Goal: Task Accomplishment & Management: Use online tool/utility

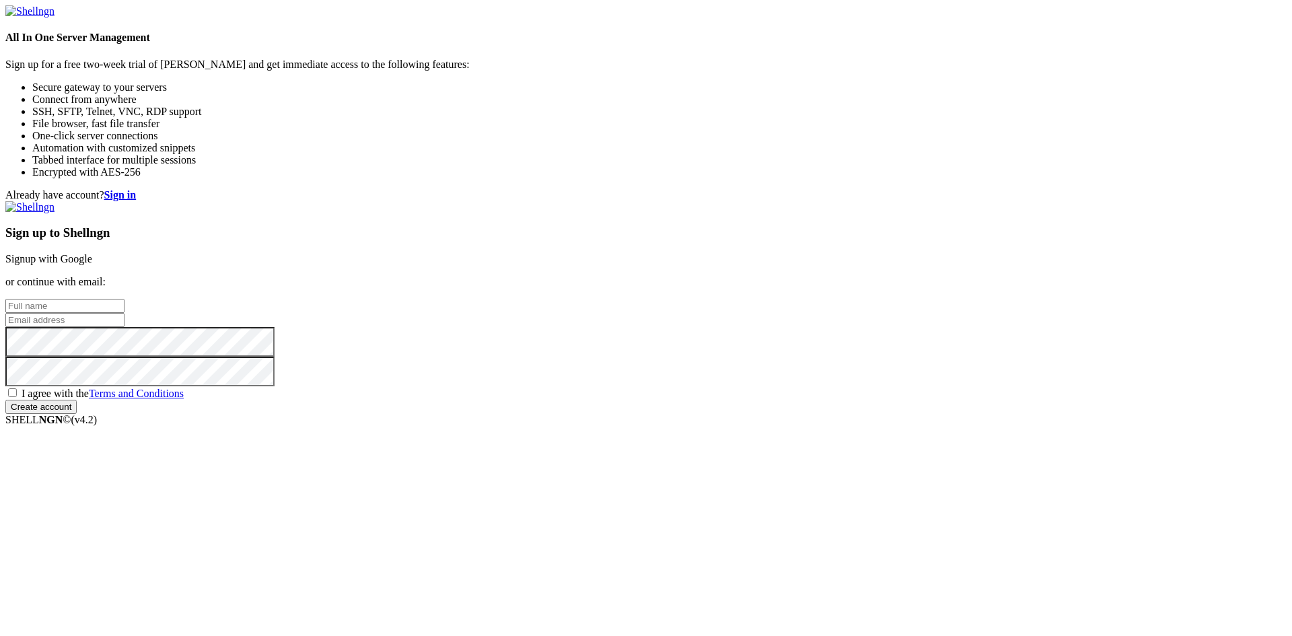
click at [92, 253] on link "Signup with Google" at bounding box center [48, 258] width 87 height 11
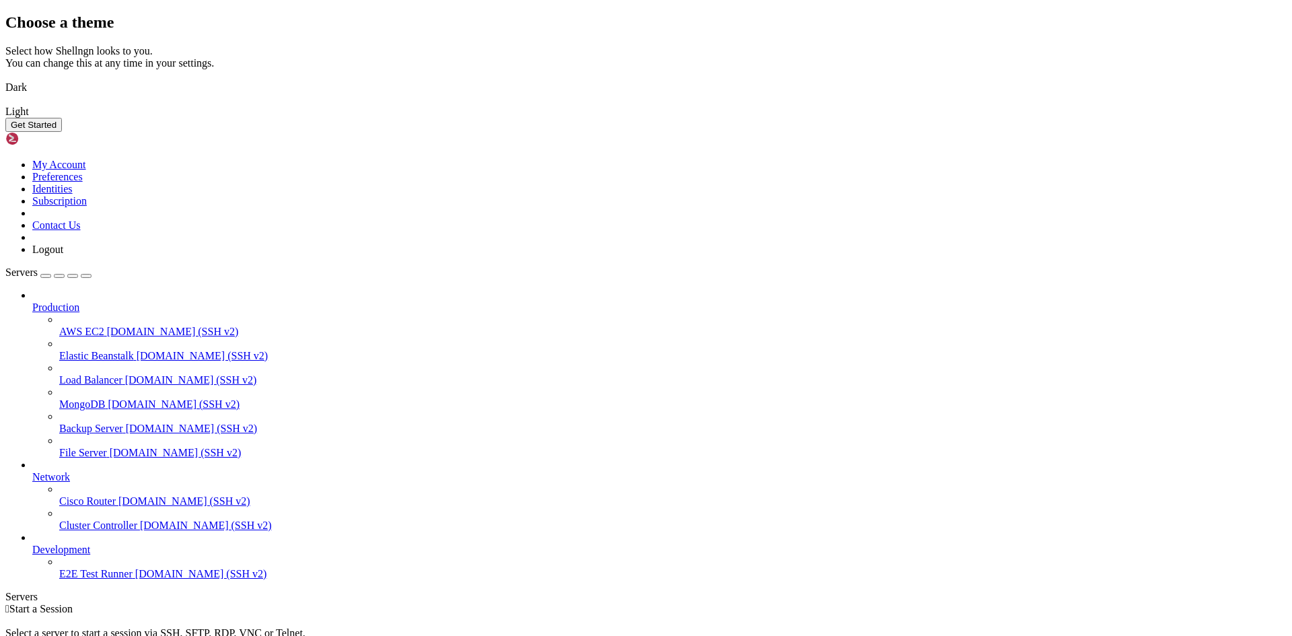
click at [5, 79] on img at bounding box center [5, 79] width 0 height 0
click at [62, 132] on button "Get Started" at bounding box center [33, 125] width 57 height 14
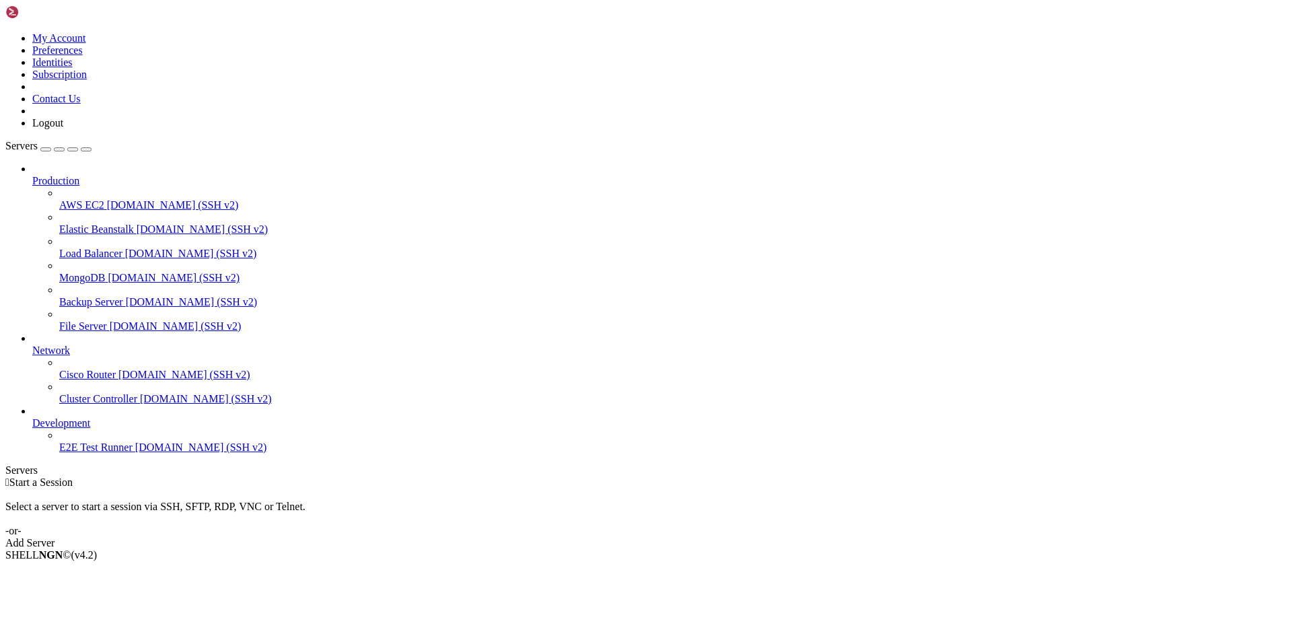
click at [749, 476] on div " Start a Session Select a server to start a session via SSH, SFTP, RDP, VNC or…" at bounding box center [645, 512] width 1281 height 73
click at [763, 537] on link "Add Server" at bounding box center [645, 543] width 1281 height 12
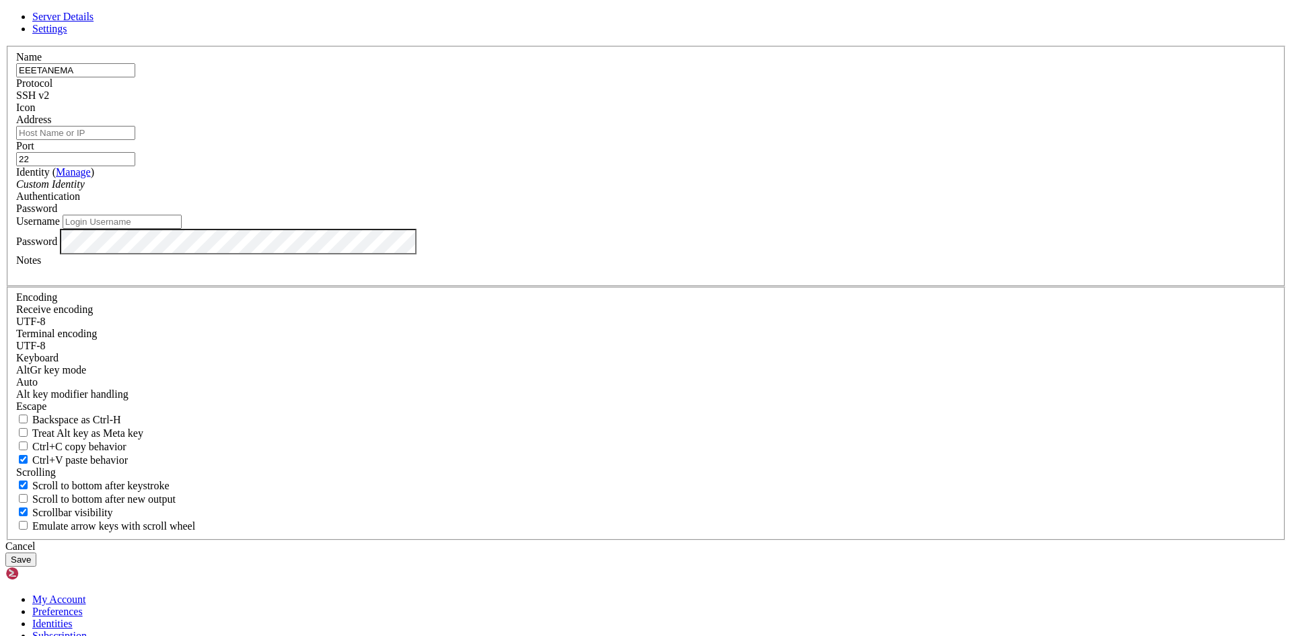
type input "EEETANEMA"
click at [135, 140] on input "Address" at bounding box center [75, 133] width 119 height 14
paste input "[TECHNICAL_ID]"
type input "[TECHNICAL_ID]"
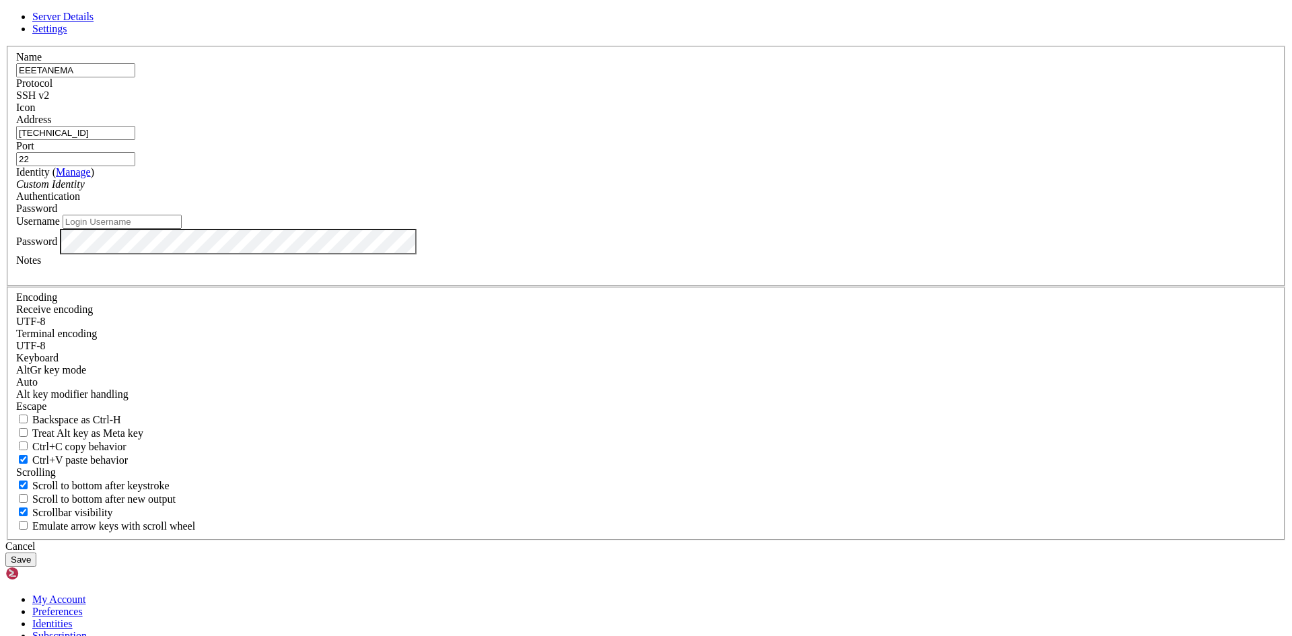
click at [182, 229] on input "Username" at bounding box center [122, 222] width 119 height 14
type input "G"
type input "[PERSON_NAME]"
click at [673, 190] on div "Identity ( Manage ) Custom Identity" at bounding box center [645, 178] width 1259 height 24
click at [85, 190] on span at bounding box center [85, 183] width 0 height 11
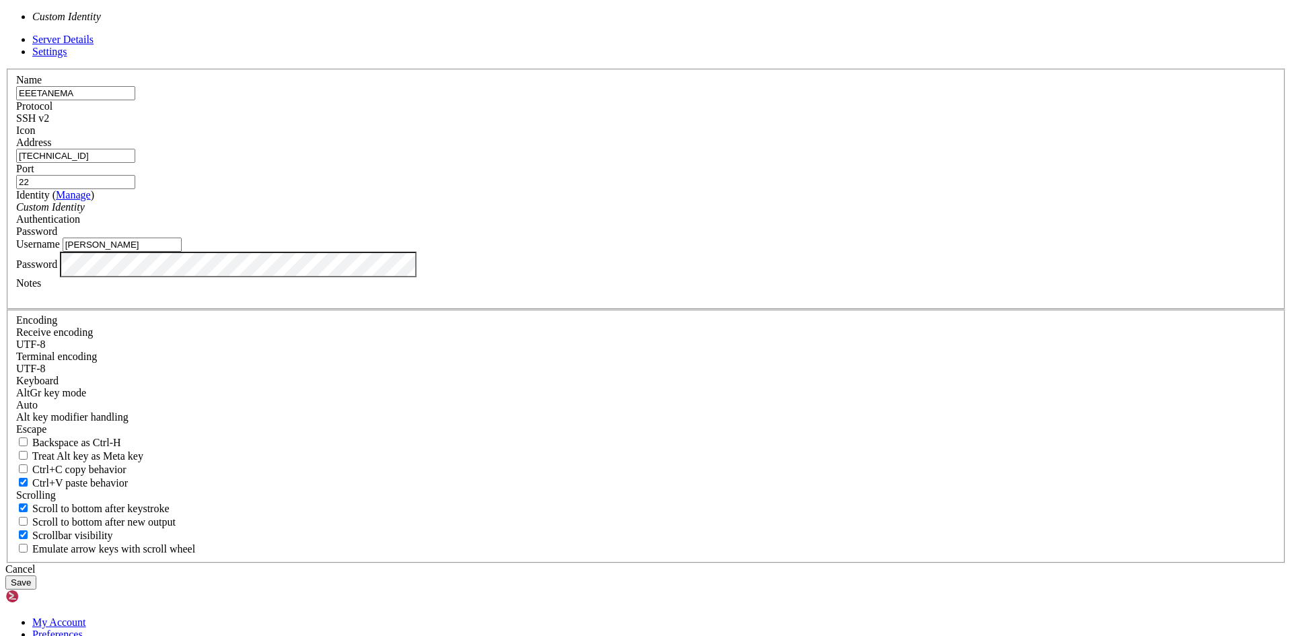
click at [85, 213] on span at bounding box center [85, 206] width 0 height 11
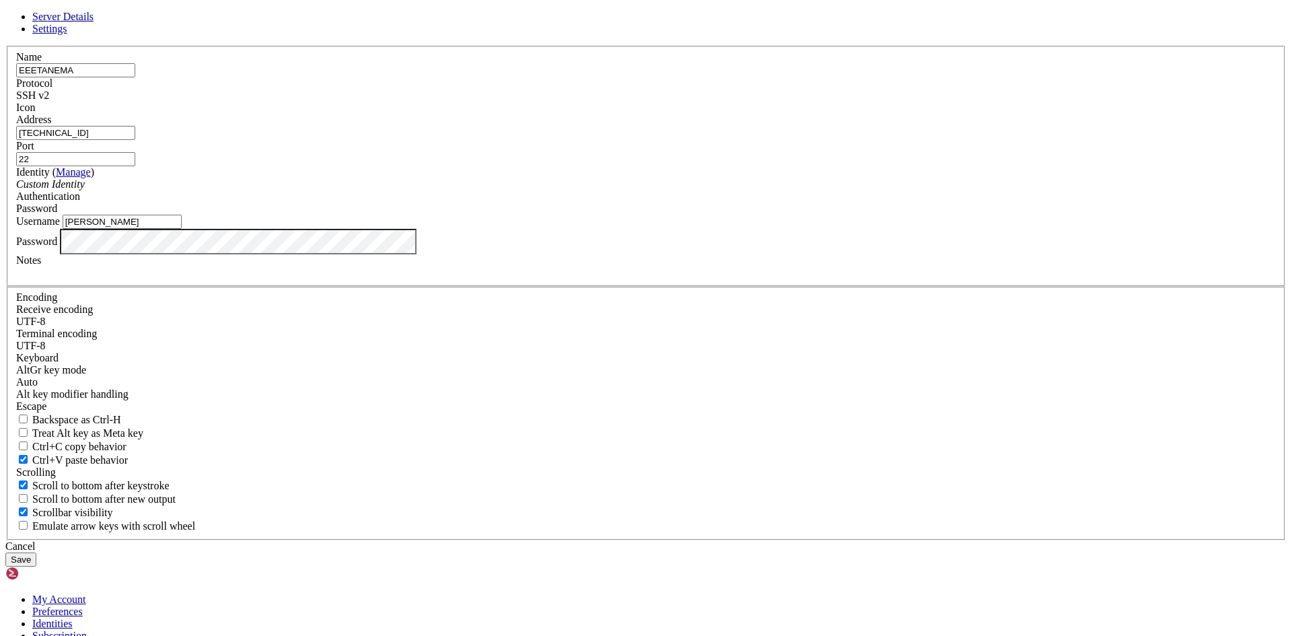
click at [36, 552] on button "Save" at bounding box center [20, 559] width 31 height 14
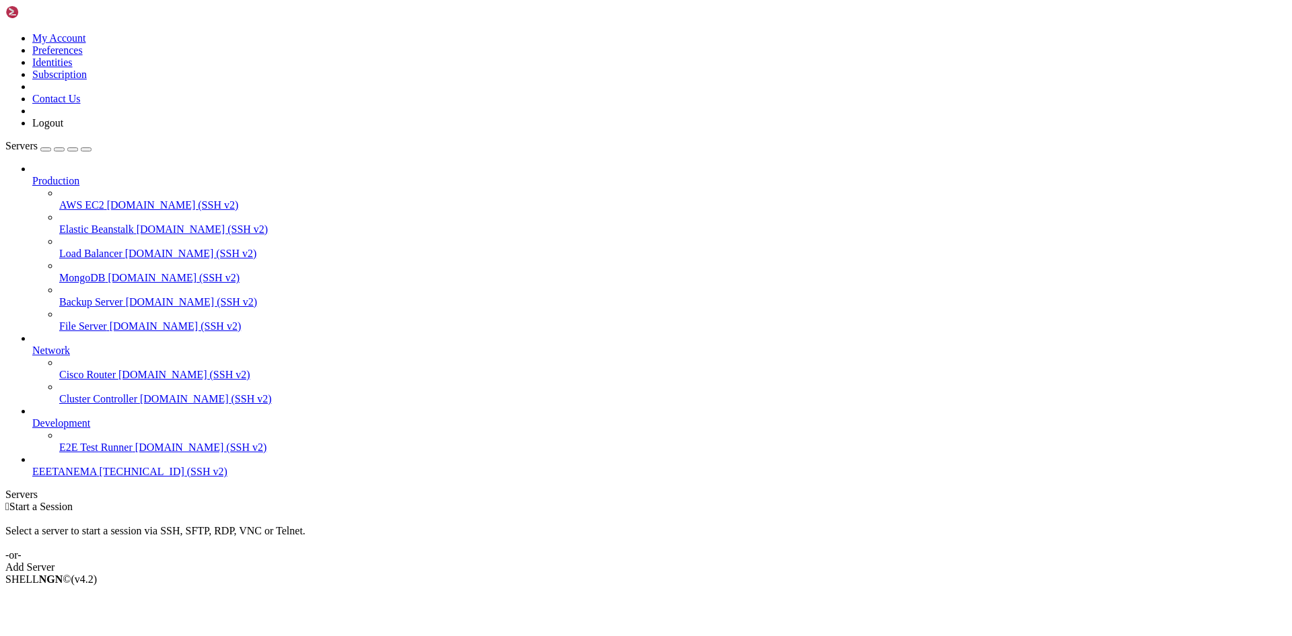
click at [92, 477] on span "EEETANEMA" at bounding box center [64, 471] width 65 height 11
click at [32, 466] on icon at bounding box center [32, 466] width 0 height 0
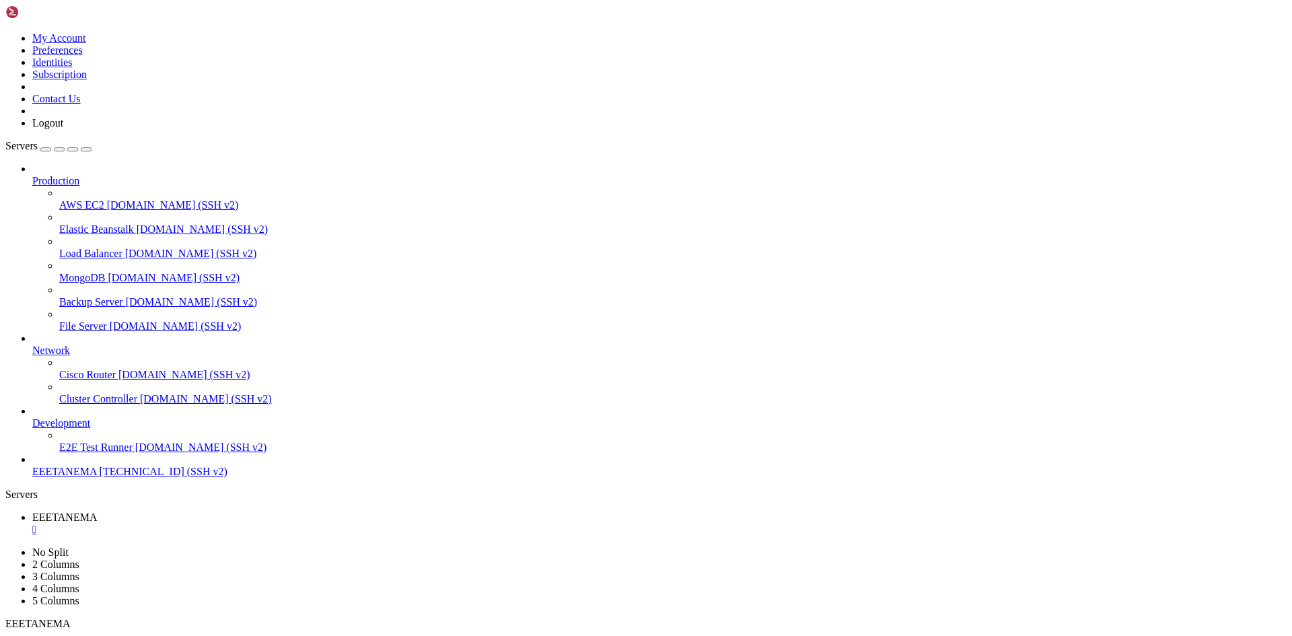
scroll to position [4071, 0]
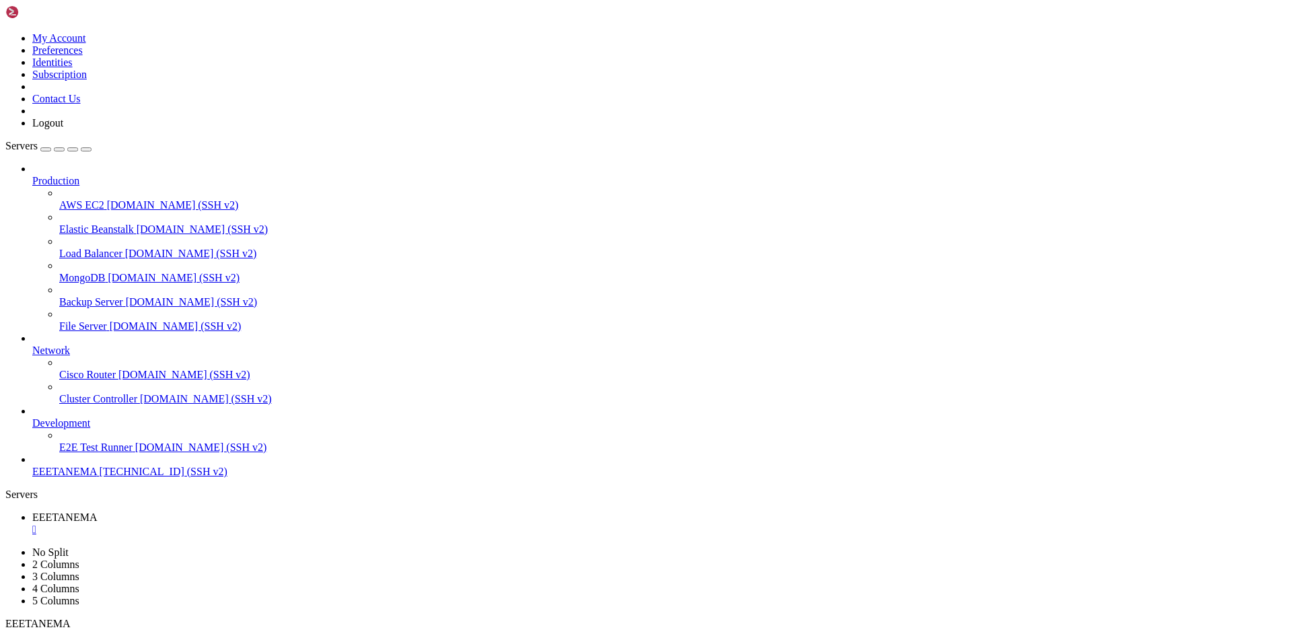
click at [46, 478] on div "Production AWS EC2 [DOMAIN_NAME] (SSH v2) Elastic Beanstalk [DOMAIN_NAME] (SSH …" at bounding box center [645, 320] width 1281 height 315
click at [5, 32] on link at bounding box center [5, 32] width 0 height 0
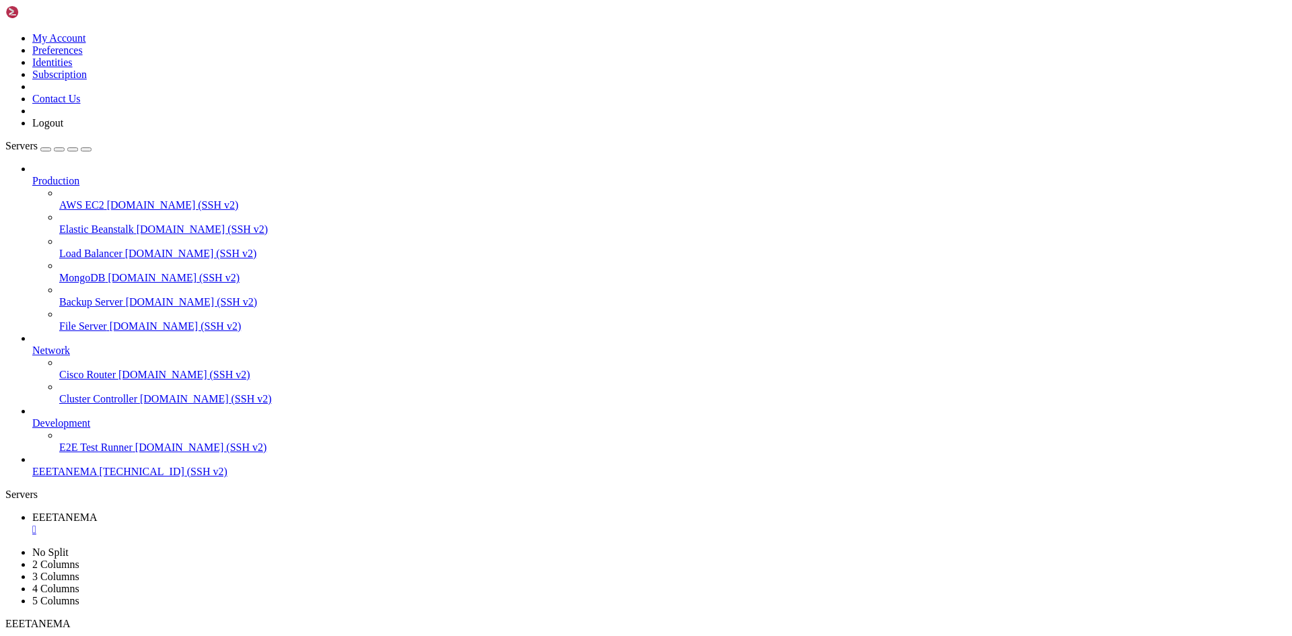
click at [5, 32] on link at bounding box center [5, 32] width 0 height 0
click at [46, 149] on div "button" at bounding box center [46, 149] width 0 height 0
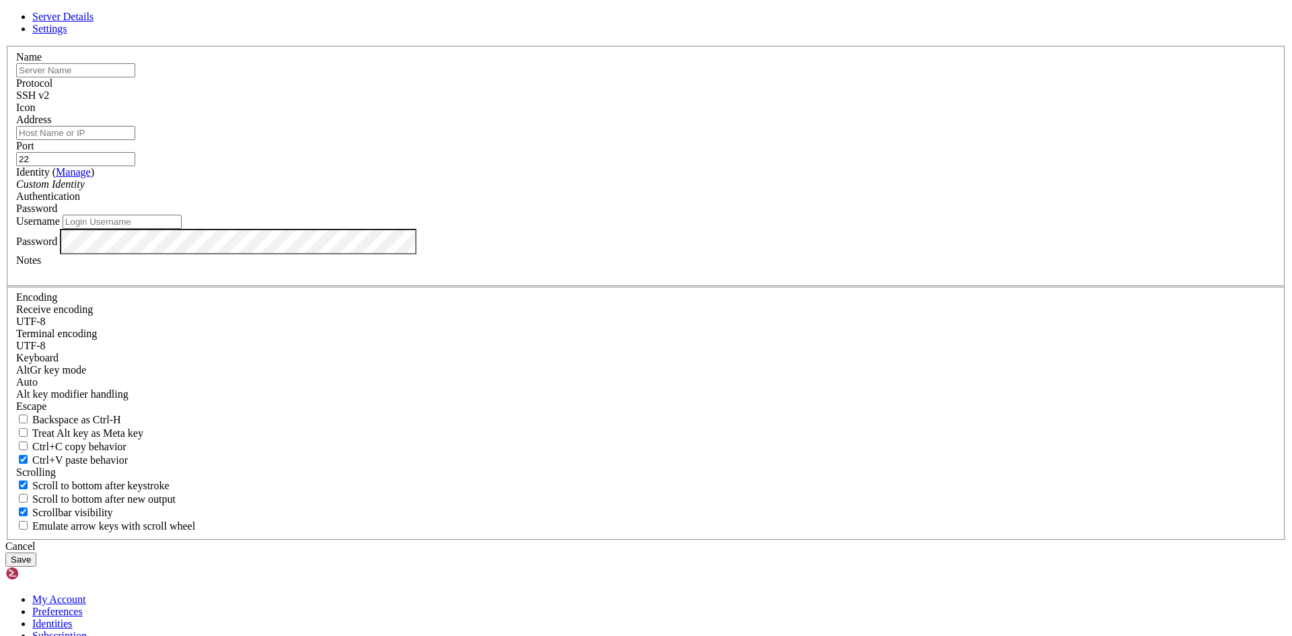
type input "[PERSON_NAME]"
click at [135, 77] on input "text" at bounding box center [75, 70] width 119 height 14
type input "EEETANEMA"
click at [135, 140] on input "Address" at bounding box center [75, 133] width 119 height 14
type input "[TECHNICAL_ID]"
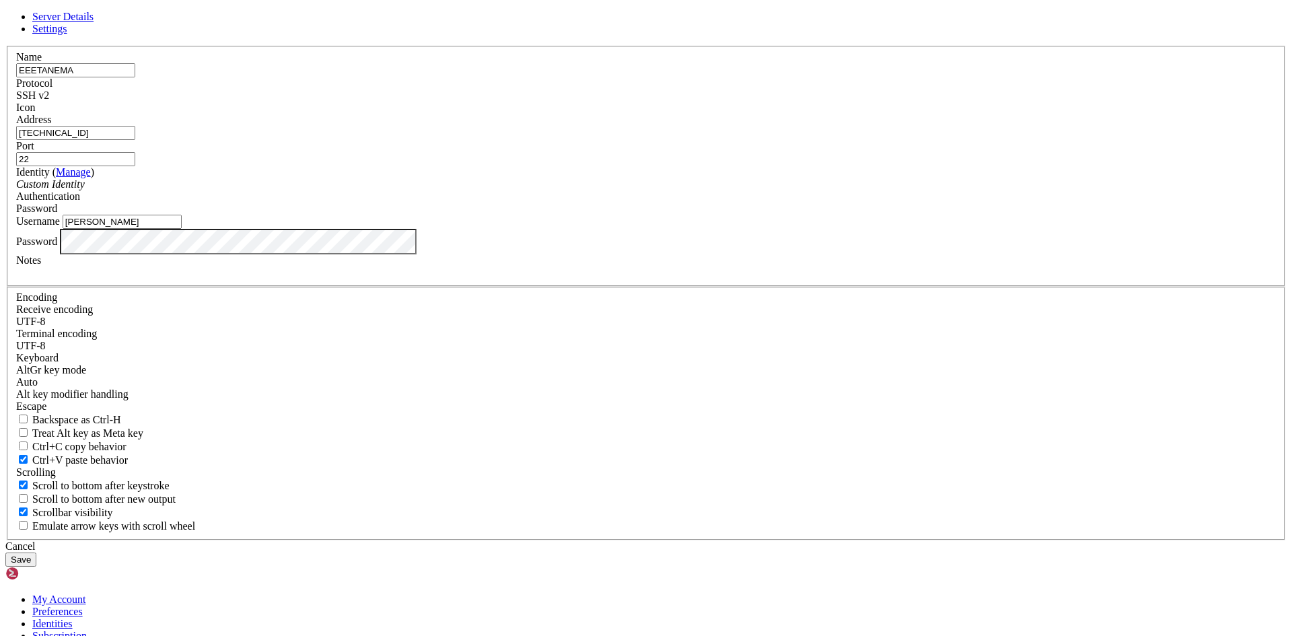
click at [827, 215] on div "Authentication Password" at bounding box center [645, 202] width 1259 height 24
click at [741, 540] on div "Cancel" at bounding box center [645, 546] width 1281 height 12
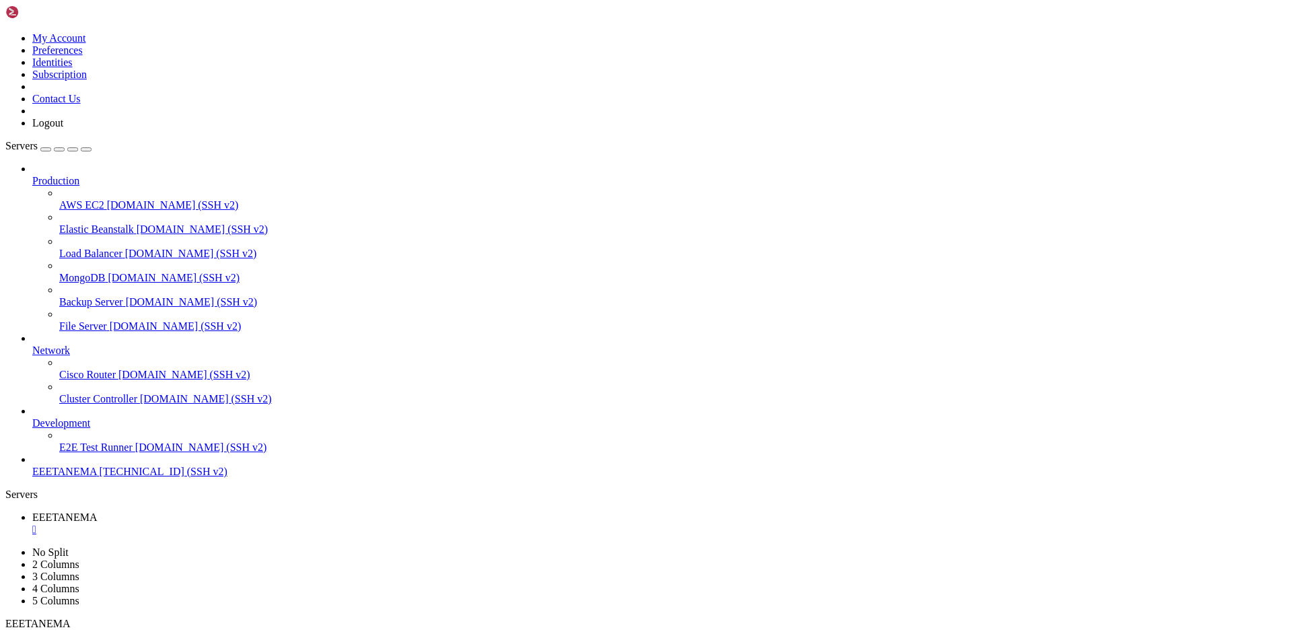
drag, startPoint x: 322, startPoint y: 1273, endPoint x: 182, endPoint y: 1277, distance: 139.3
